Goal: Use online tool/utility: Utilize a website feature to perform a specific function

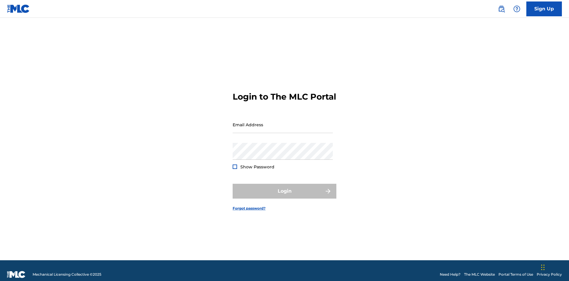
scroll to position [8, 0]
click at [283, 122] on input "Email Address" at bounding box center [283, 124] width 100 height 17
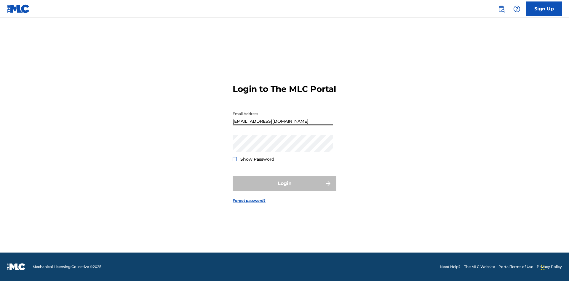
type input "[EMAIL_ADDRESS][DOMAIN_NAME]"
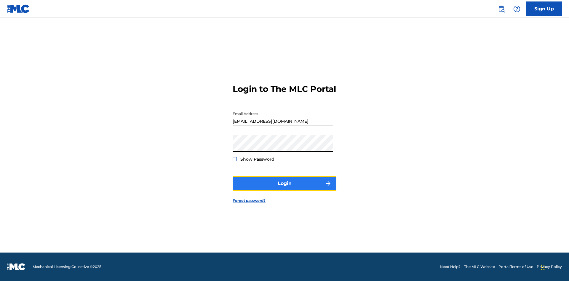
click at [284, 188] on button "Login" at bounding box center [285, 183] width 104 height 15
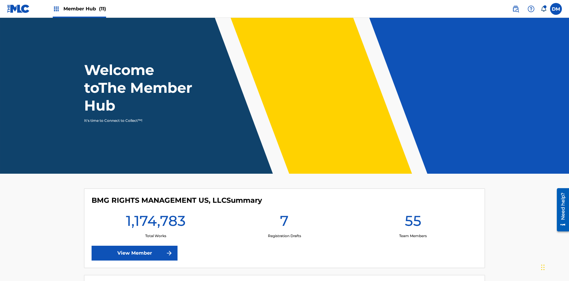
scroll to position [25, 0]
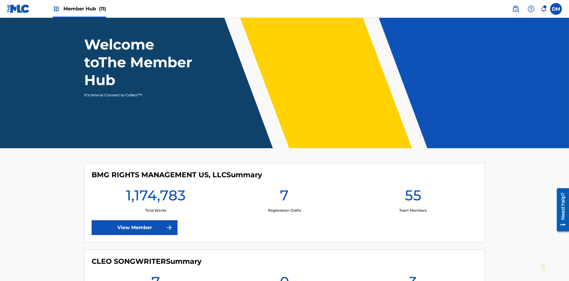
click at [79, 9] on span "Member Hub (11)" at bounding box center [84, 8] width 43 height 7
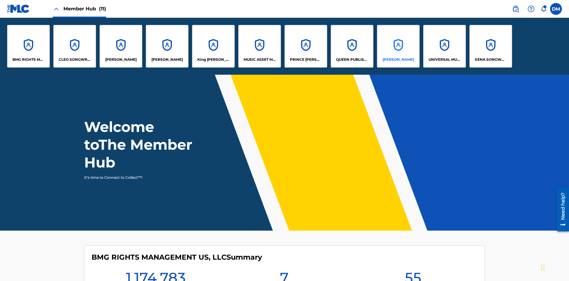
click at [398, 60] on p "[PERSON_NAME]" at bounding box center [397, 59] width 31 height 5
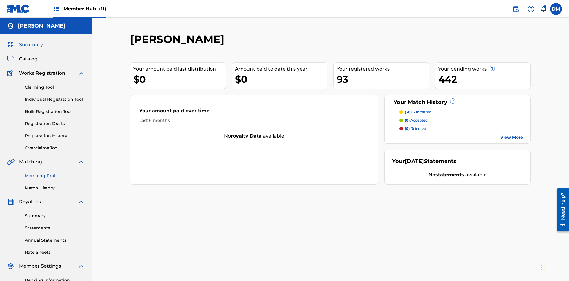
click at [55, 173] on link "Matching Tool" at bounding box center [55, 176] width 60 height 6
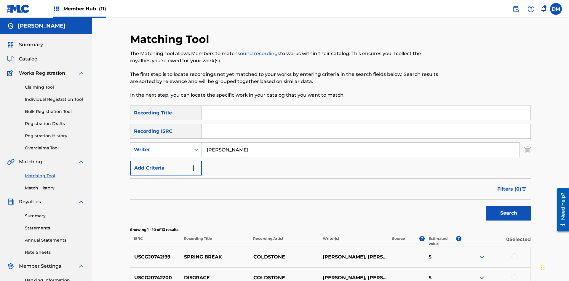
click at [514, 253] on div at bounding box center [514, 256] width 6 height 6
click at [514, 274] on div at bounding box center [514, 277] width 6 height 6
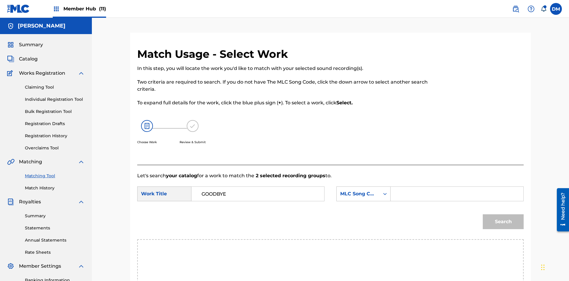
type input "GOODBYE"
click at [456, 187] on input "Search Form" at bounding box center [456, 194] width 123 height 14
type input "GV8XIE"
click at [503, 214] on button "Search" at bounding box center [502, 221] width 41 height 15
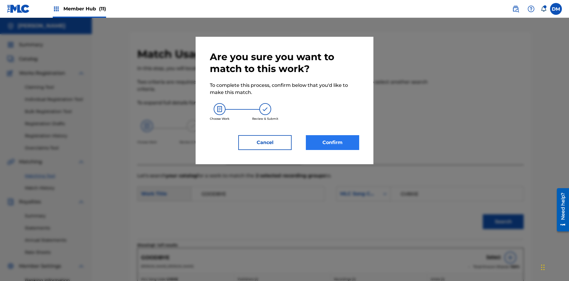
click at [332, 142] on button "Confirm" at bounding box center [332, 142] width 53 height 15
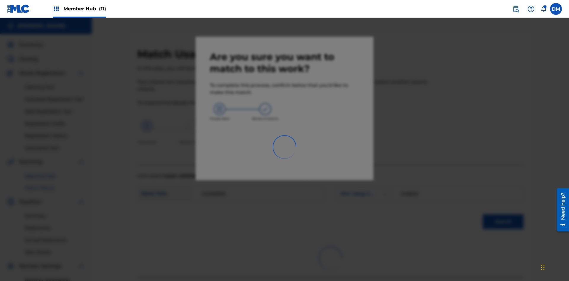
click at [55, 185] on link "Match History" at bounding box center [55, 188] width 60 height 6
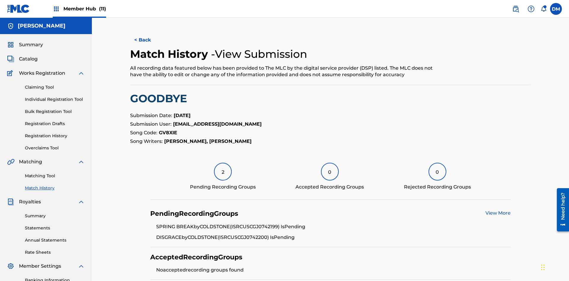
click at [498, 210] on link "View More" at bounding box center [497, 213] width 25 height 6
